Goal: Check status: Check status

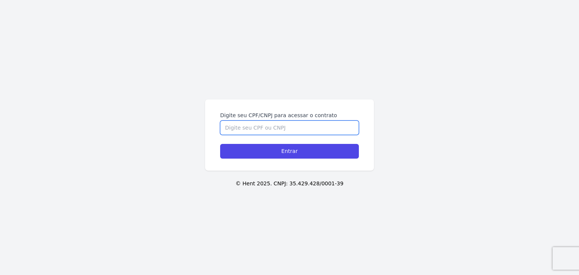
click at [317, 131] on input "Digite seu CPF/CNPJ para acessar o contrato" at bounding box center [289, 128] width 139 height 14
click at [326, 171] on div "Digite seu CPF/CNPJ para acessar o contrato Entrar © Hent 2025. CNPJ: 35.429.42…" at bounding box center [289, 137] width 579 height 275
paste input "471.126.448-52"
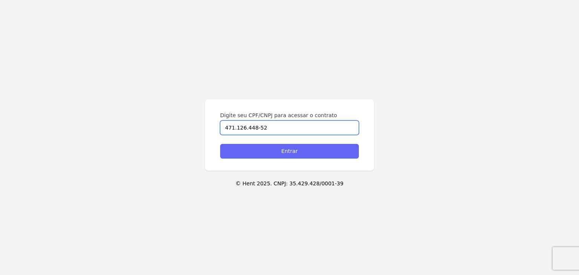
type input "471.126.448-52"
click at [323, 151] on input "Entrar" at bounding box center [289, 151] width 139 height 15
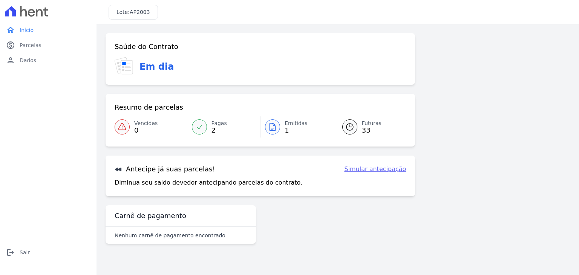
click at [275, 122] on icon at bounding box center [272, 126] width 9 height 9
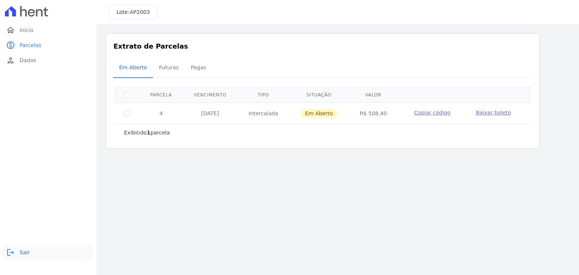
click at [20, 252] on span "Sair" at bounding box center [25, 253] width 10 height 8
